Goal: Information Seeking & Learning: Learn about a topic

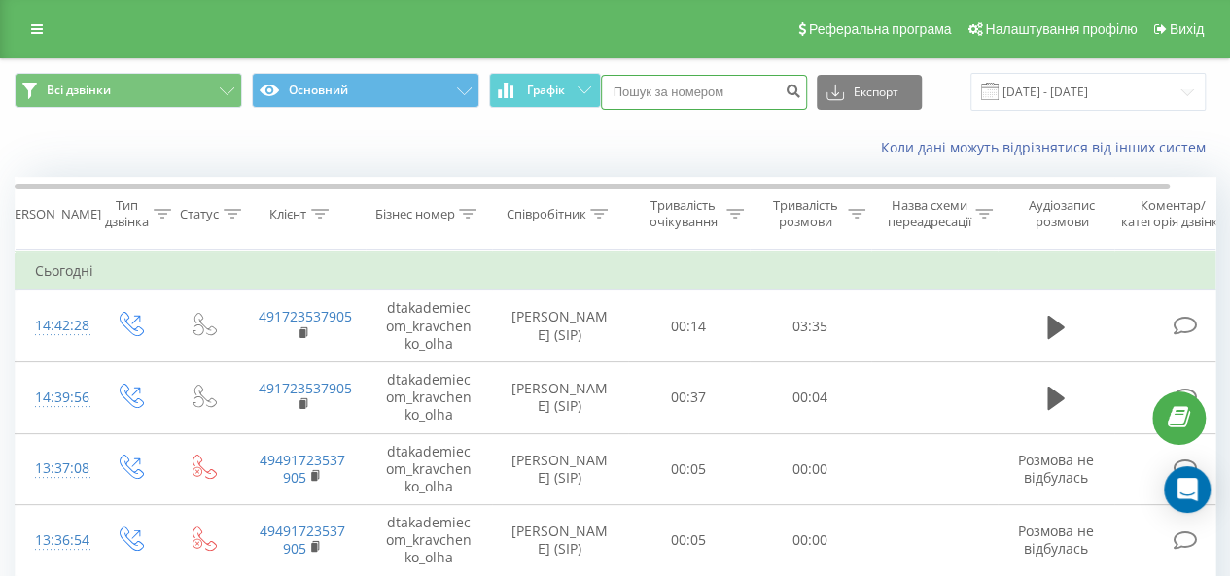
click at [671, 87] on input at bounding box center [704, 92] width 206 height 35
paste input "+491723537905"
type input "+491723537905"
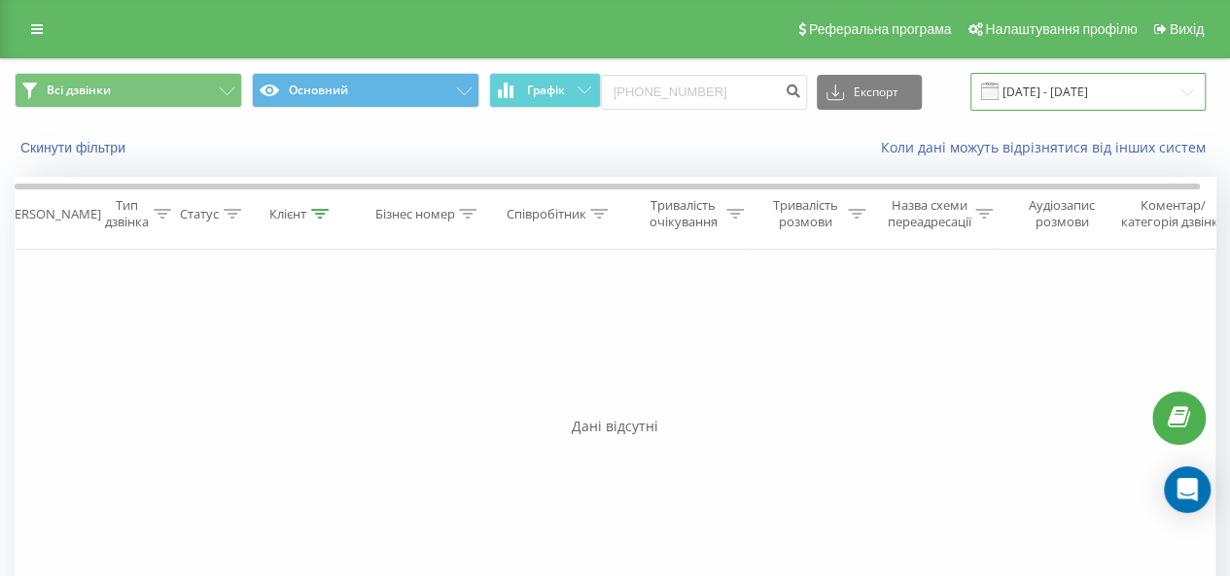
click at [1087, 95] on input "21.05.2025 - 21.08.2025" at bounding box center [1087, 92] width 235 height 38
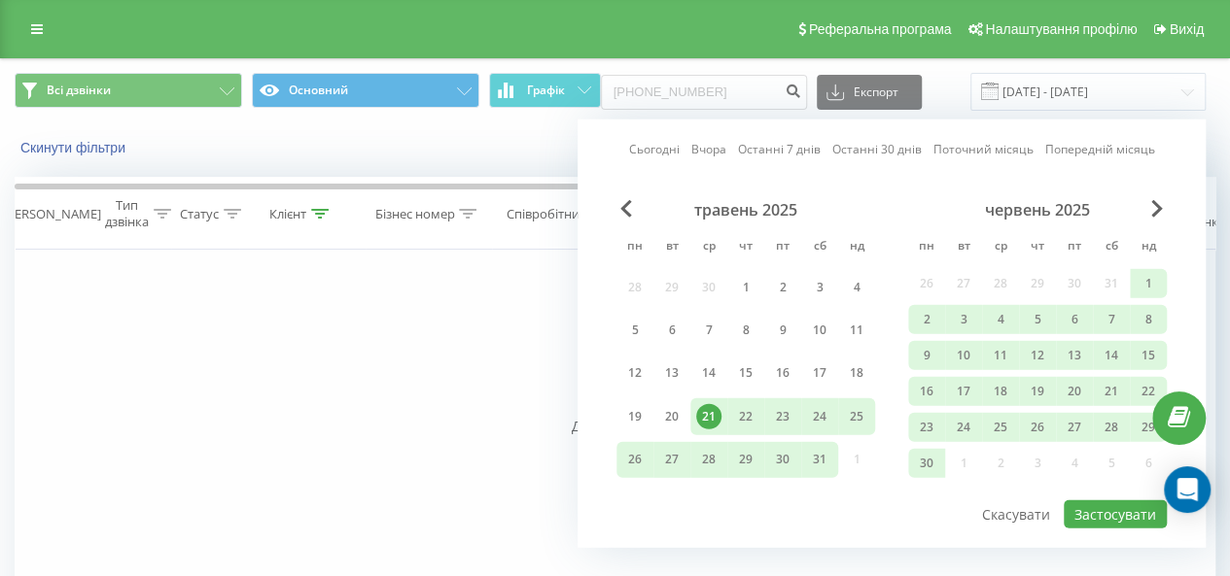
click at [657, 147] on link "Сьогодні" at bounding box center [654, 149] width 51 height 18
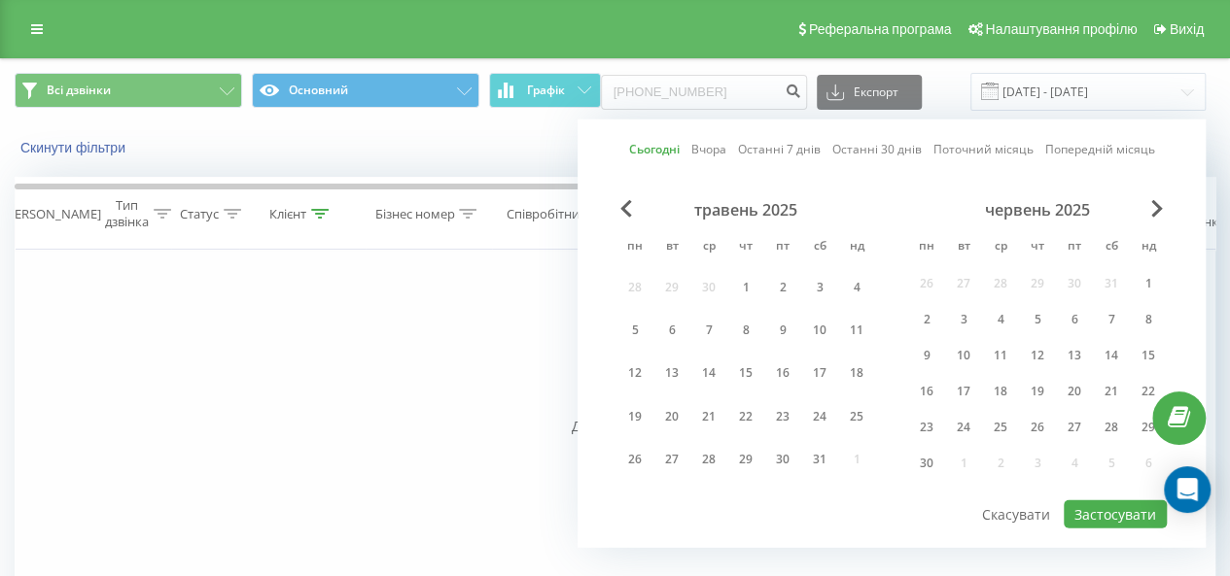
click at [657, 147] on link "Сьогодні" at bounding box center [654, 149] width 51 height 18
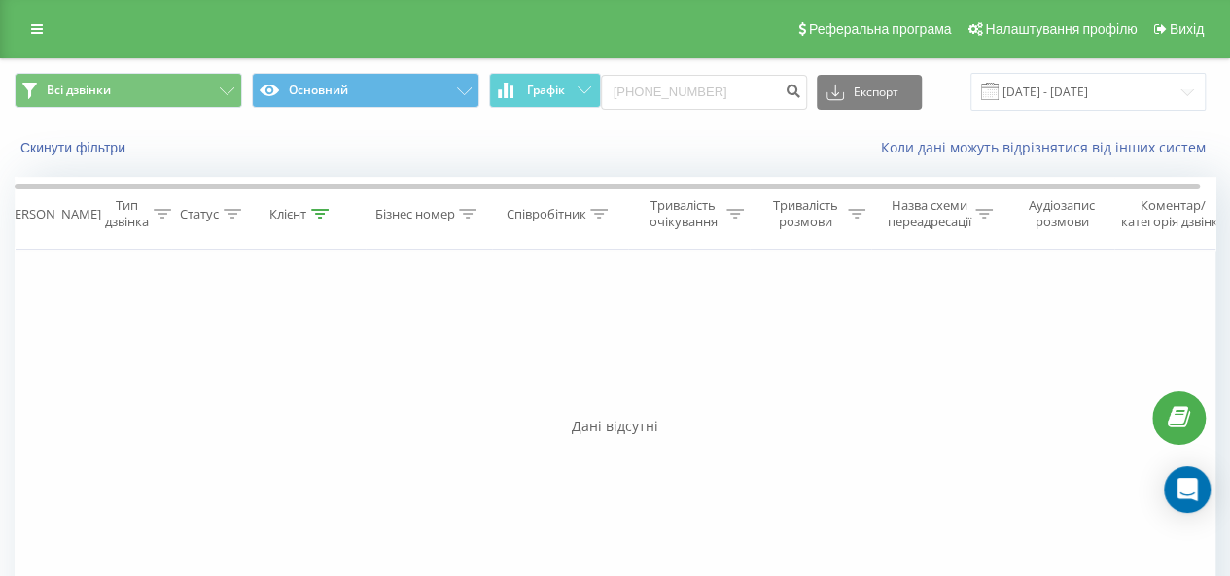
click at [424, 374] on div "Фільтрувати за умовою Дорівнює Введіть значення Скасувати OK Фільтрувати за умо…" at bounding box center [615, 468] width 1200 height 437
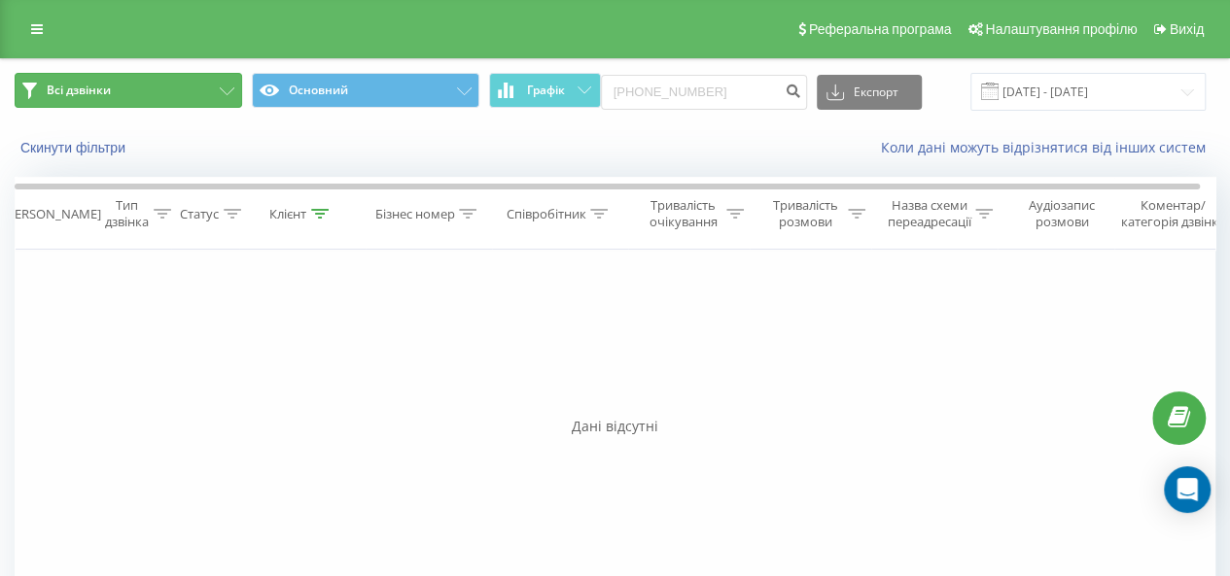
click at [159, 90] on button "Всі дзвінки" at bounding box center [128, 90] width 227 height 35
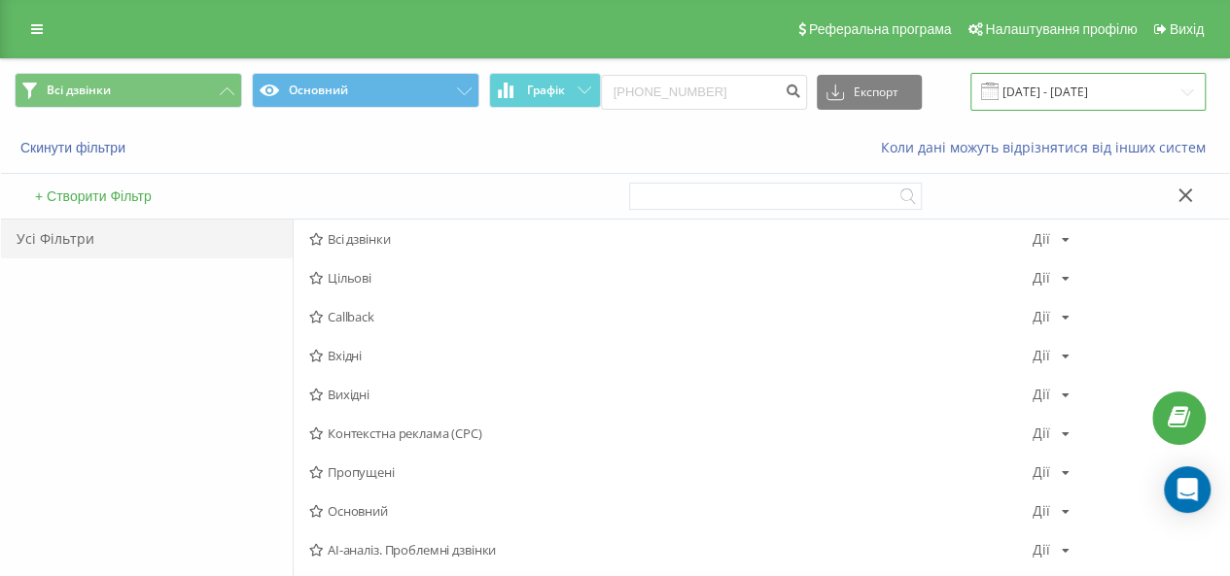
click at [1071, 95] on input "21.05.2025 - 21.08.2025" at bounding box center [1087, 92] width 235 height 38
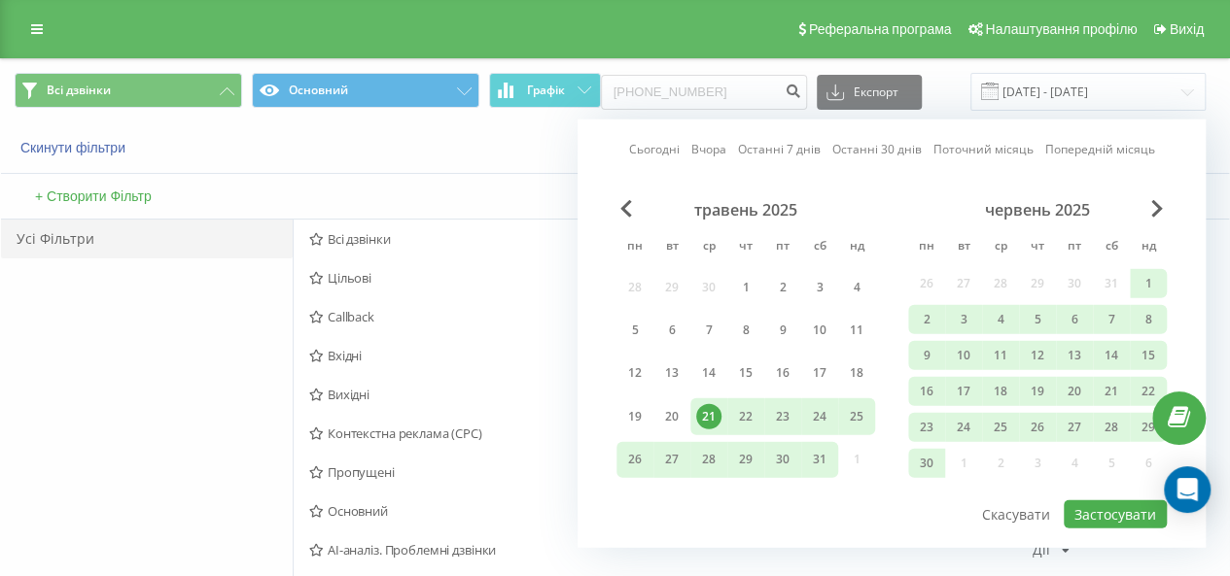
click at [521, 150] on div "Коли дані можуть відрізнятися вiд інших систем" at bounding box center [845, 147] width 767 height 19
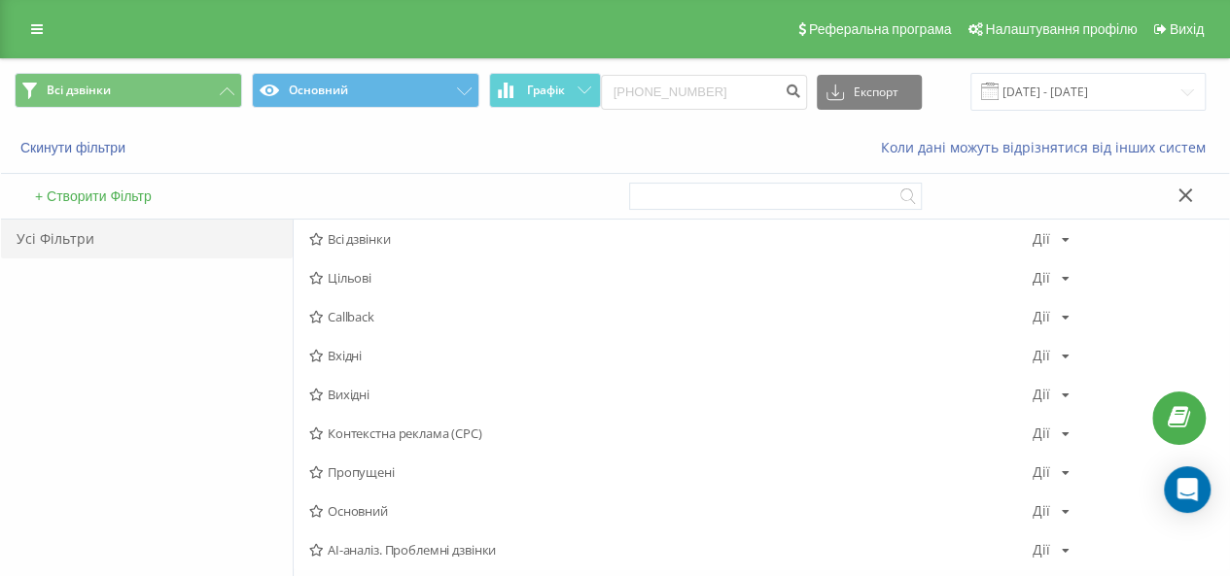
click at [521, 150] on div "Коли дані можуть відрізнятися вiд інших систем" at bounding box center [845, 147] width 767 height 19
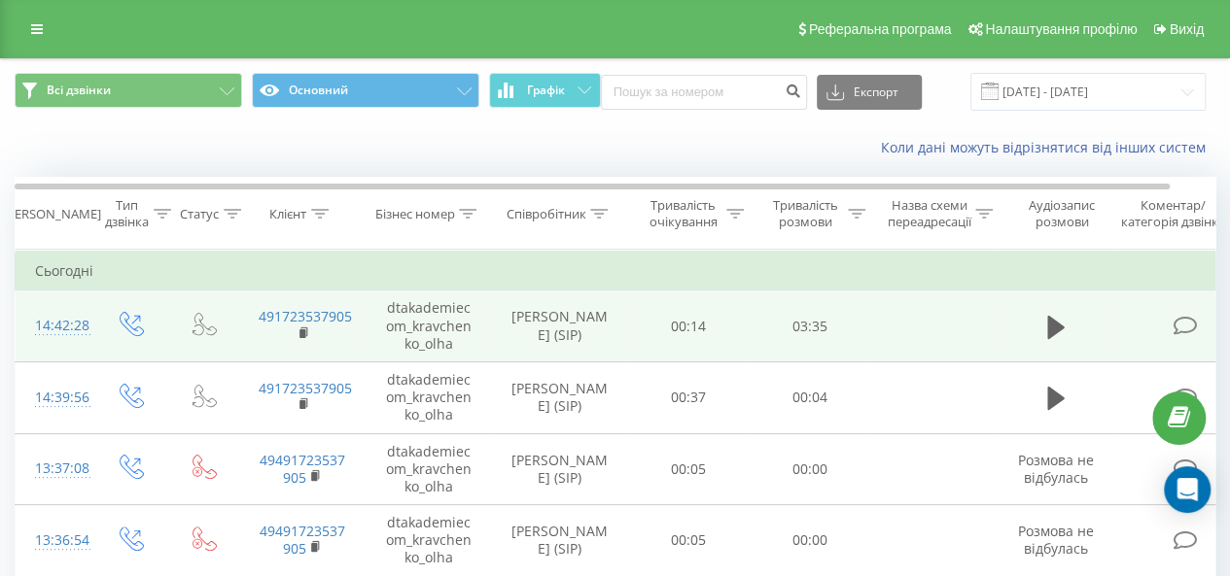
click at [1037, 315] on td at bounding box center [1055, 327] width 117 height 72
click at [311, 312] on link "491723537905" at bounding box center [305, 316] width 93 height 18
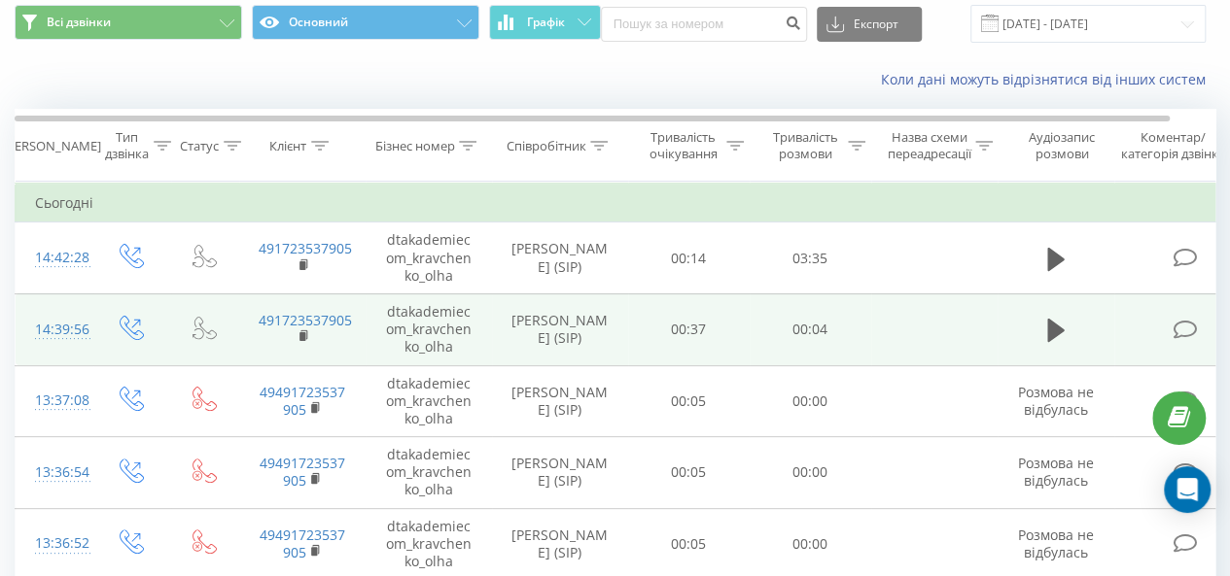
scroll to position [97, 0]
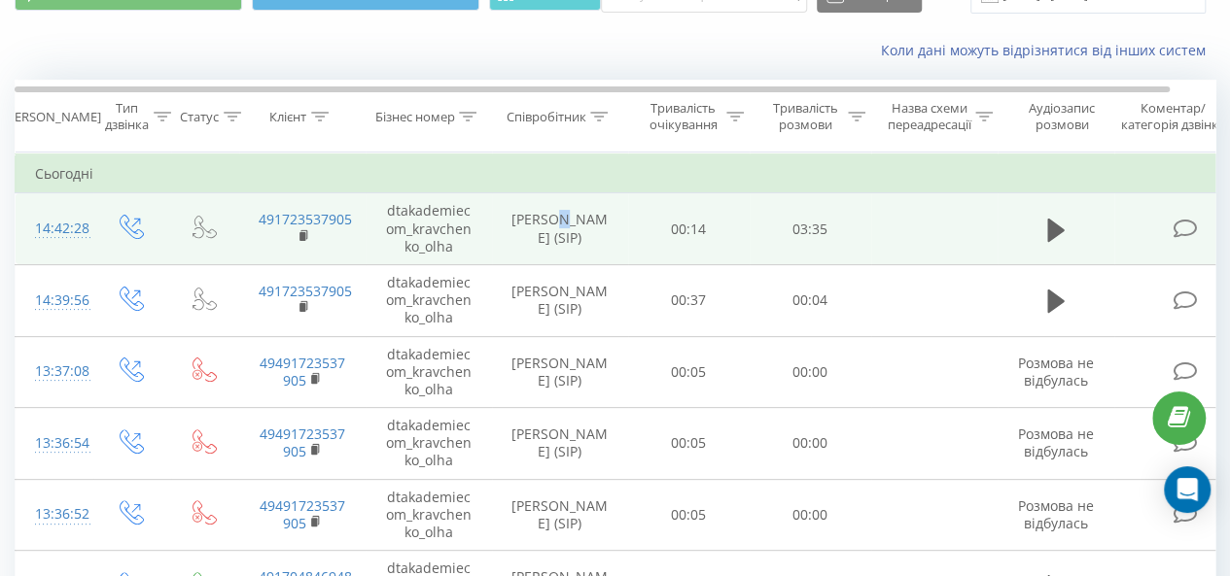
click at [568, 207] on td "[PERSON_NAME] (SIP)" at bounding box center [560, 229] width 136 height 72
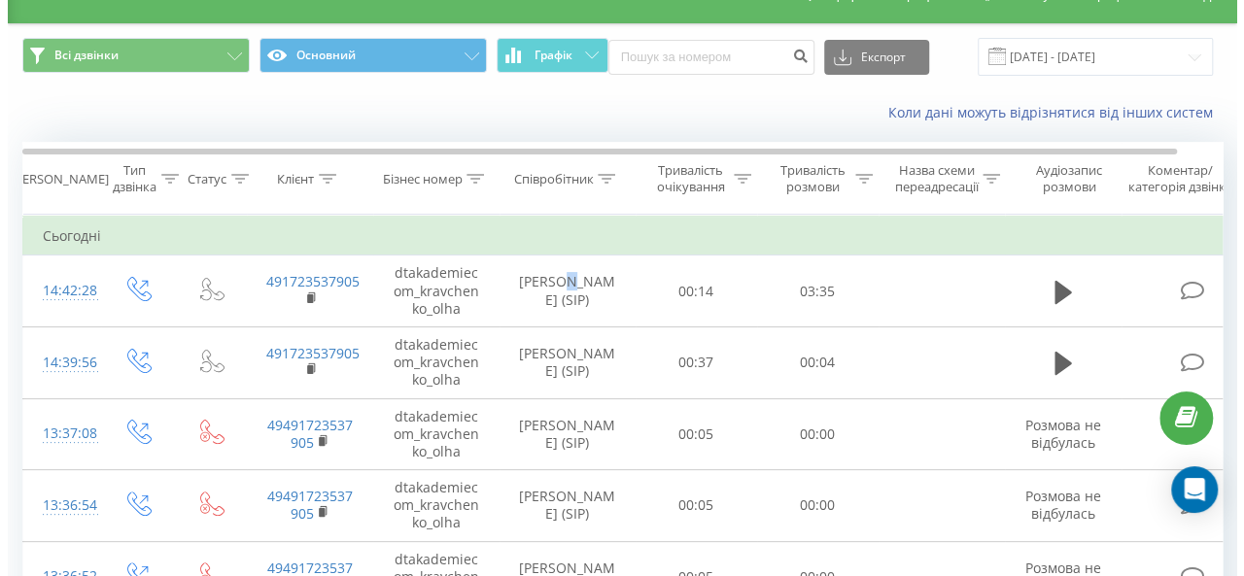
scroll to position [0, 0]
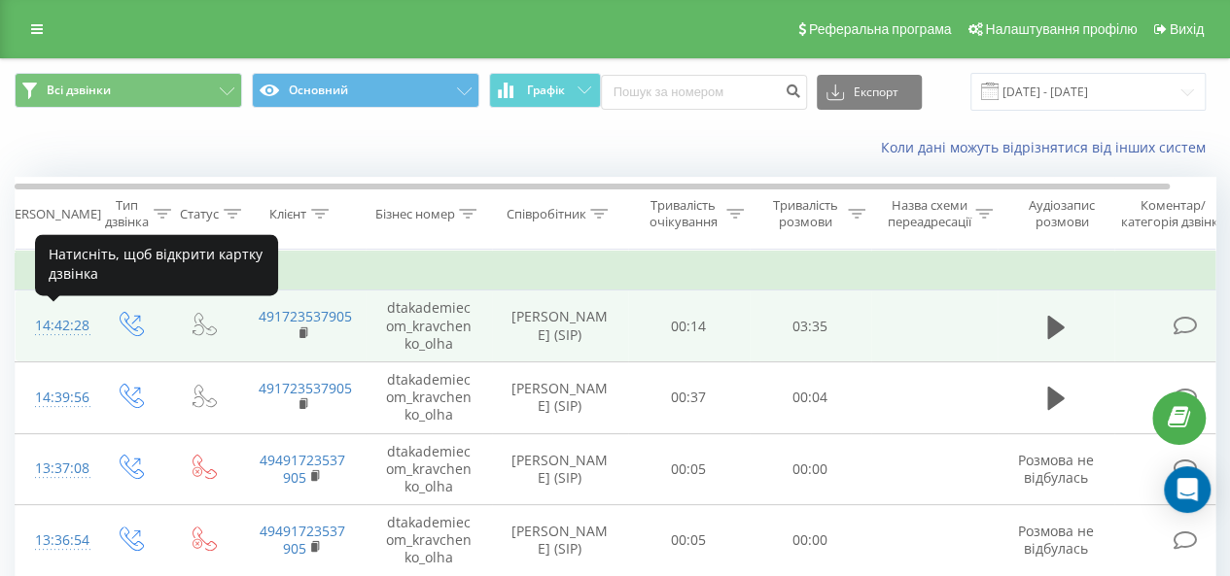
click at [67, 324] on div "14:42:28" at bounding box center [54, 326] width 39 height 38
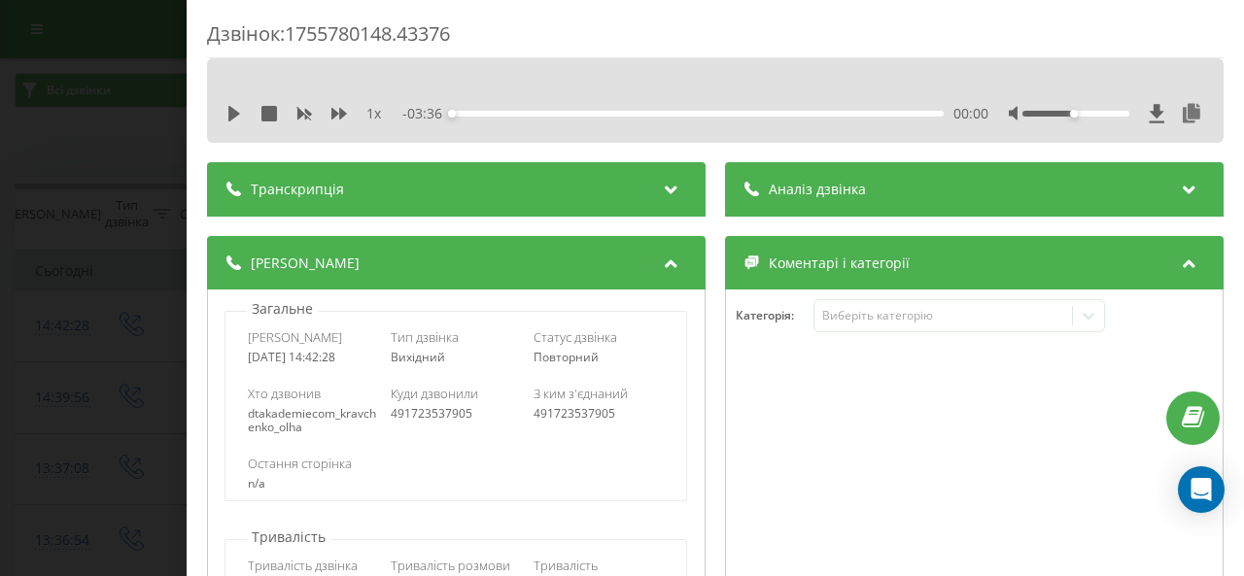
click at [1014, 184] on div "Аналіз дзвінка" at bounding box center [974, 189] width 499 height 54
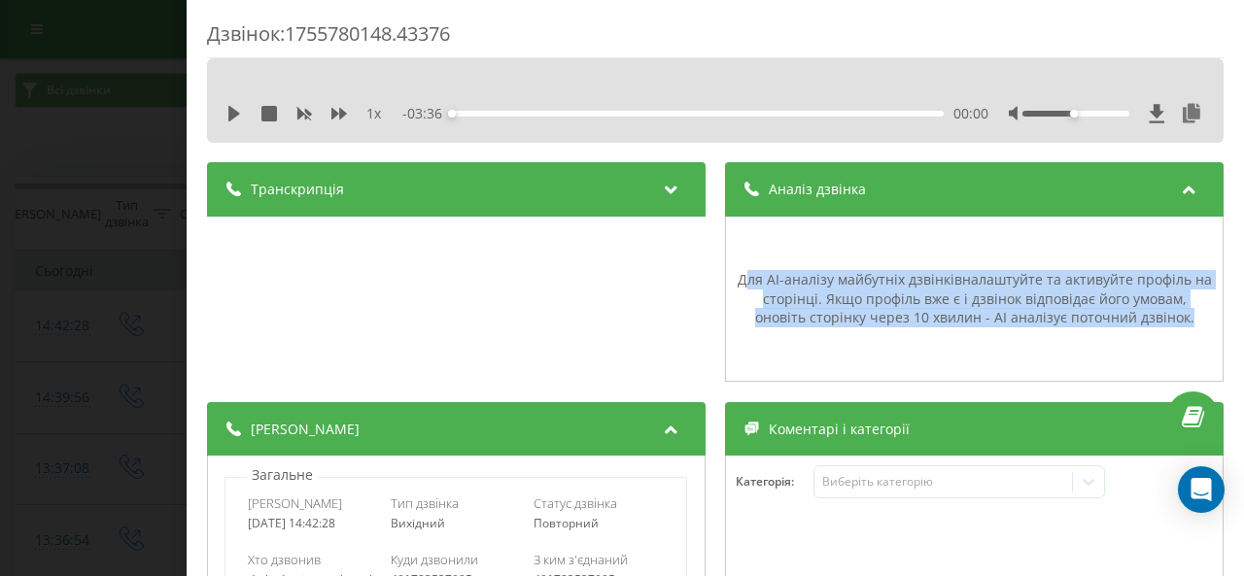
drag, startPoint x: 737, startPoint y: 273, endPoint x: 1172, endPoint y: 322, distance: 438.2
click at [1172, 322] on div "Для AI-аналізу майбутніх дзвінків налаштуйте та активуйте профіль на сторінці .…" at bounding box center [974, 298] width 477 height 57
click at [1166, 322] on div "Для AI-аналізу майбутніх дзвінків налаштуйте та активуйте профіль на сторінці .…" at bounding box center [974, 298] width 477 height 57
drag, startPoint x: 729, startPoint y: 277, endPoint x: 1188, endPoint y: 328, distance: 461.6
click at [1188, 328] on div "Для AI-аналізу майбутніх дзвінків налаштуйте та активуйте профіль на сторінці .…" at bounding box center [974, 299] width 499 height 165
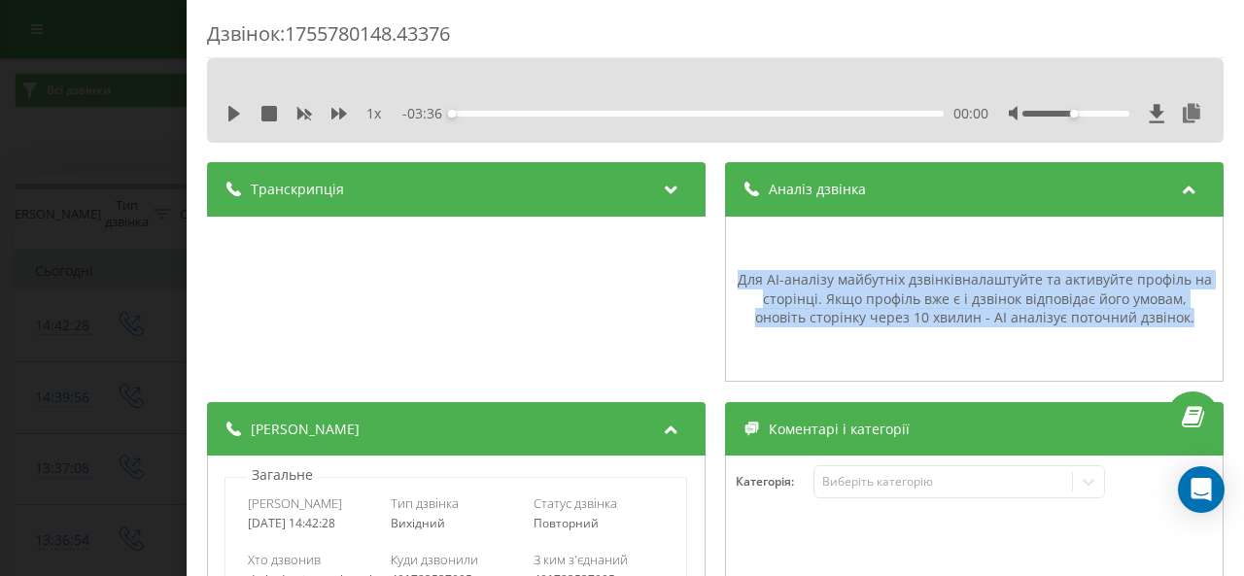
copy div "Для AI-аналізу майбутніх дзвінків налаштуйте та активуйте профіль на сторінці .…"
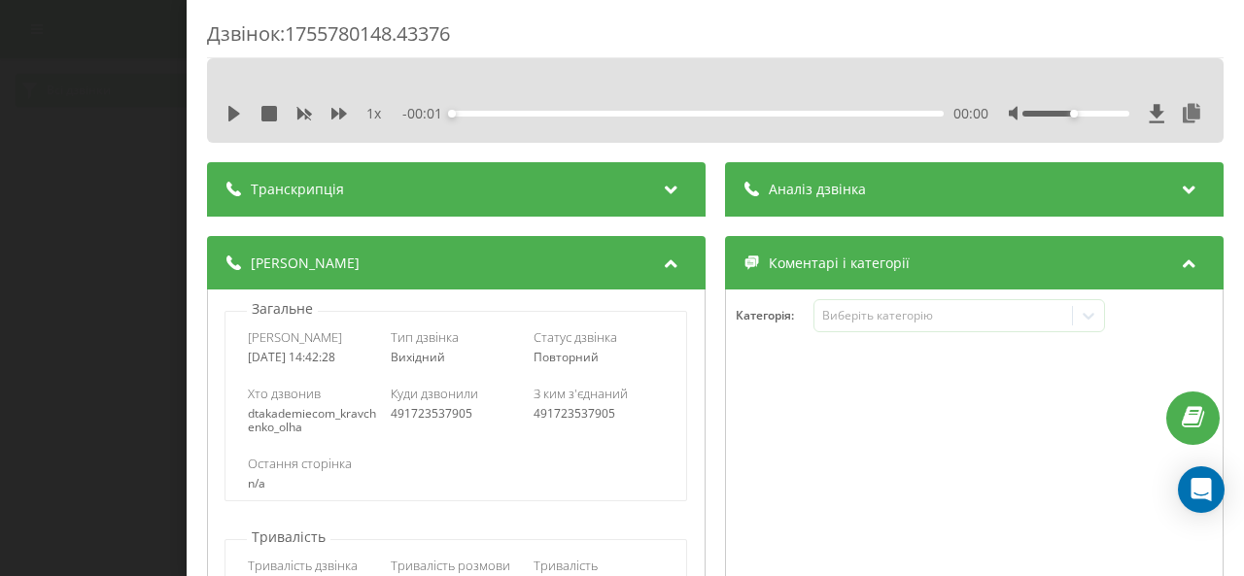
click at [930, 193] on div "Аналіз дзвінка" at bounding box center [974, 189] width 499 height 54
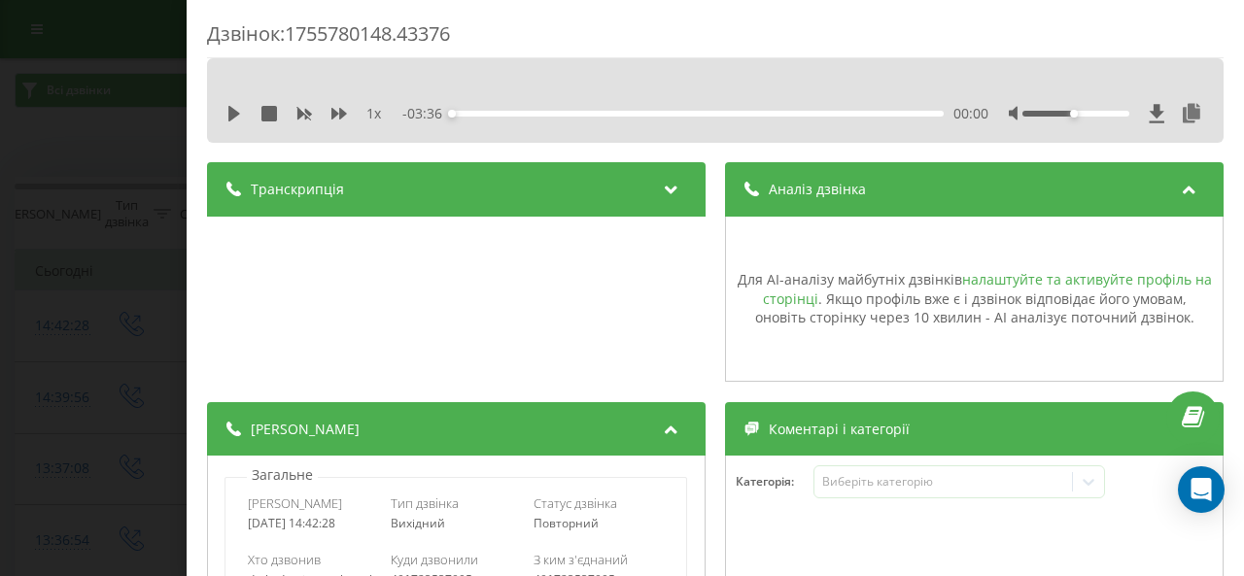
click at [1091, 285] on link "налаштуйте та активуйте профіль на сторінці" at bounding box center [987, 289] width 449 height 38
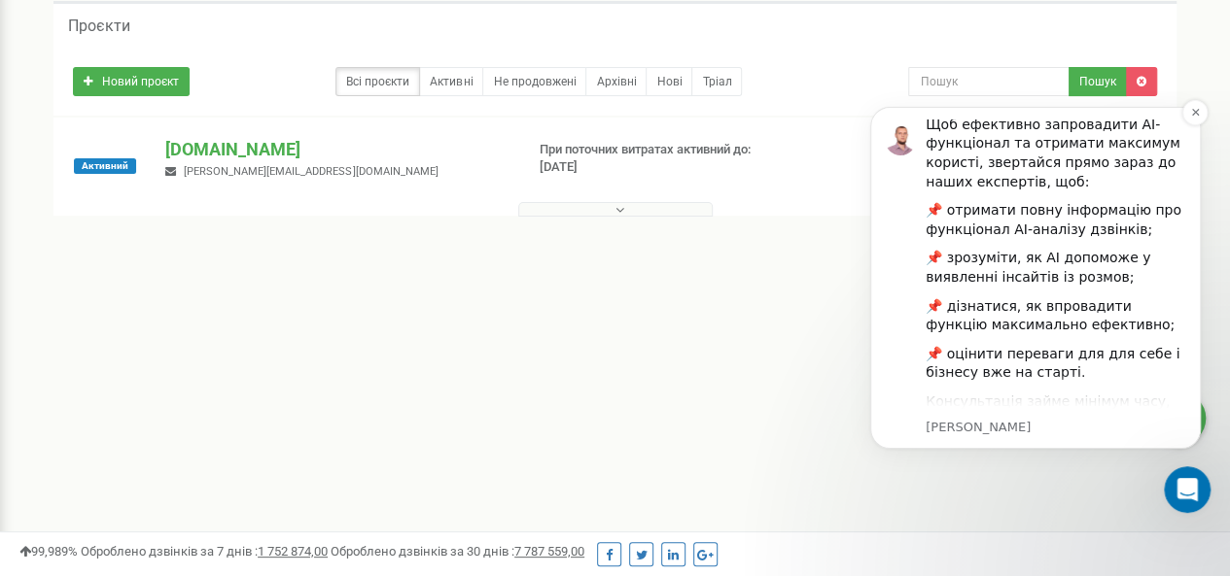
scroll to position [268, 0]
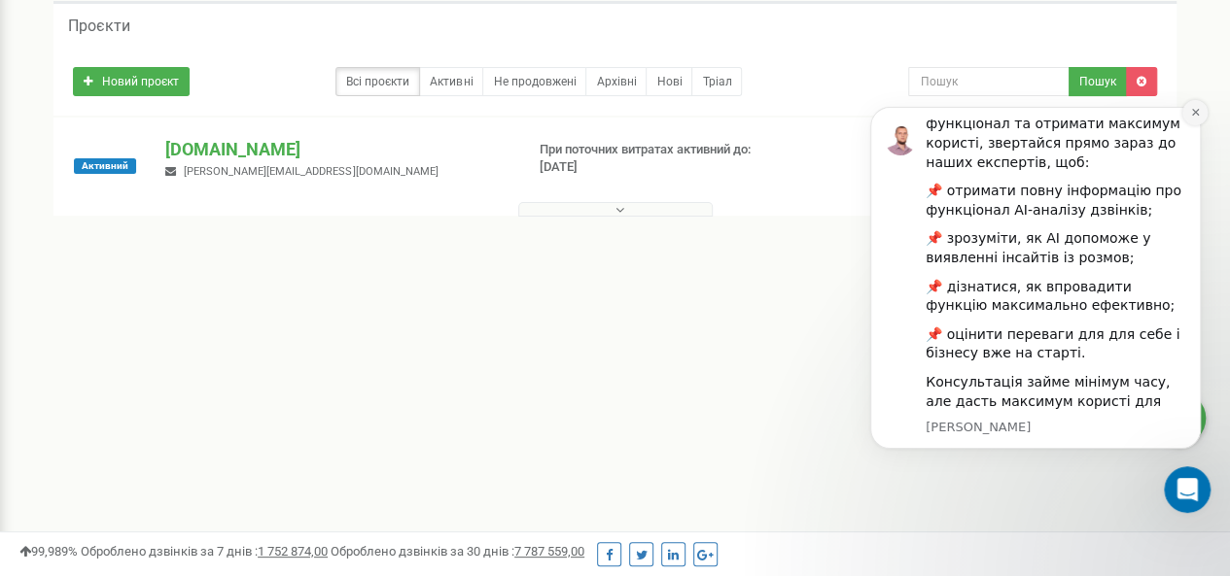
click at [1192, 117] on icon "Dismiss notification" at bounding box center [1195, 112] width 11 height 11
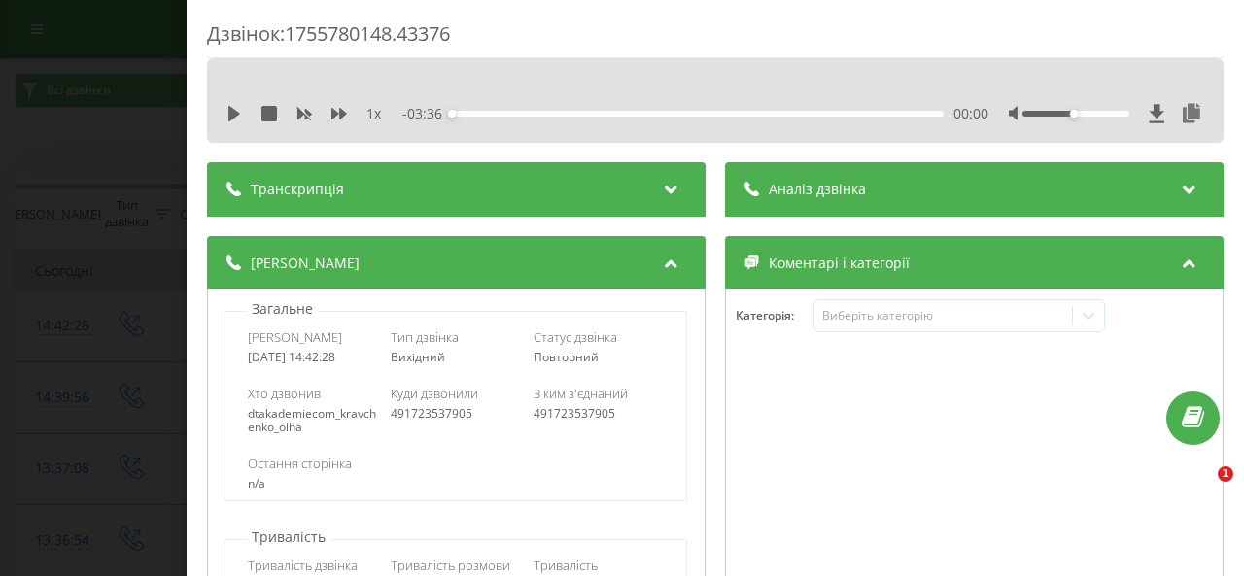
click at [884, 197] on div "Аналіз дзвінка" at bounding box center [974, 189] width 499 height 54
